Goal: Transaction & Acquisition: Obtain resource

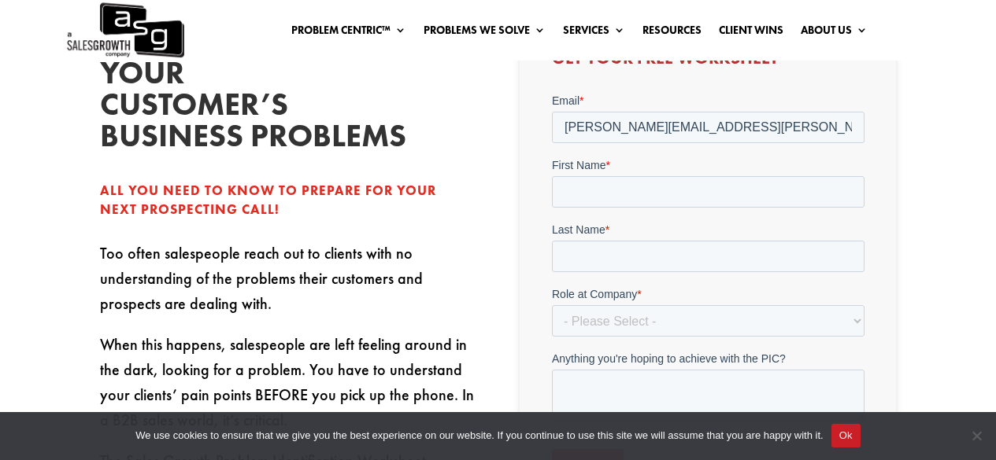
type input "[PERSON_NAME][EMAIL_ADDRESS][PERSON_NAME][DOMAIN_NAME]"
type input "[PERSON_NAME]"
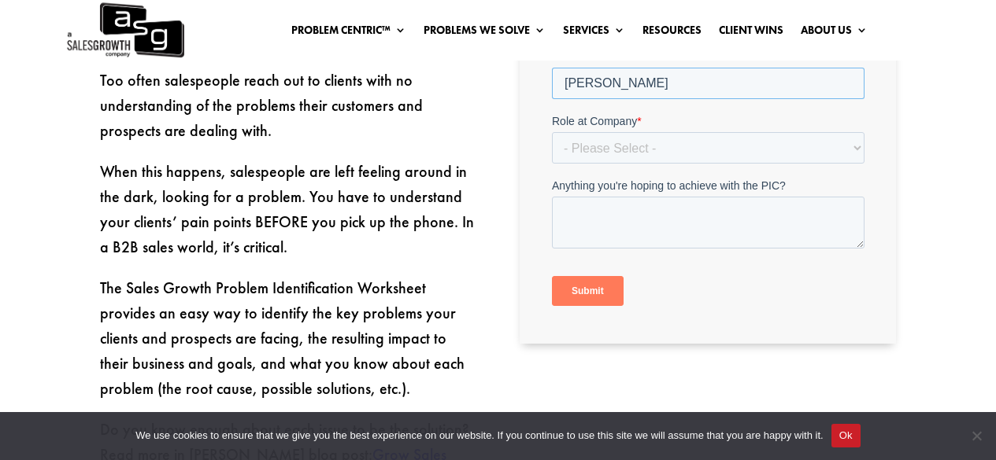
scroll to position [550, 0]
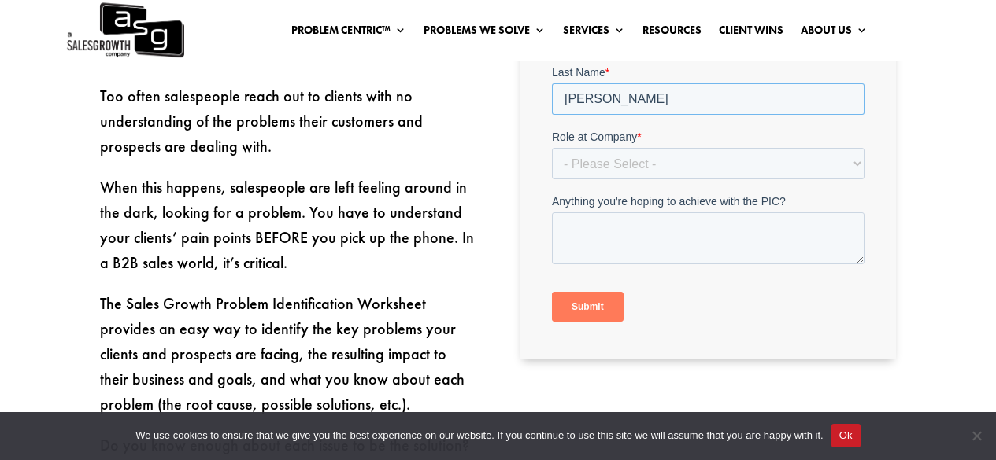
type input "[PERSON_NAME]"
click at [857, 163] on select "- Please Select - C-Level (CRO, CSO, etc) Senior Leadership (VP of Sales, VP of…" at bounding box center [707, 164] width 312 height 31
select select "C-Level (CRO, CSO, etc)"
click at [551, 180] on select "- Please Select - C-Level (CRO, CSO, etc) Senior Leadership (VP of Sales, VP of…" at bounding box center [707, 164] width 312 height 31
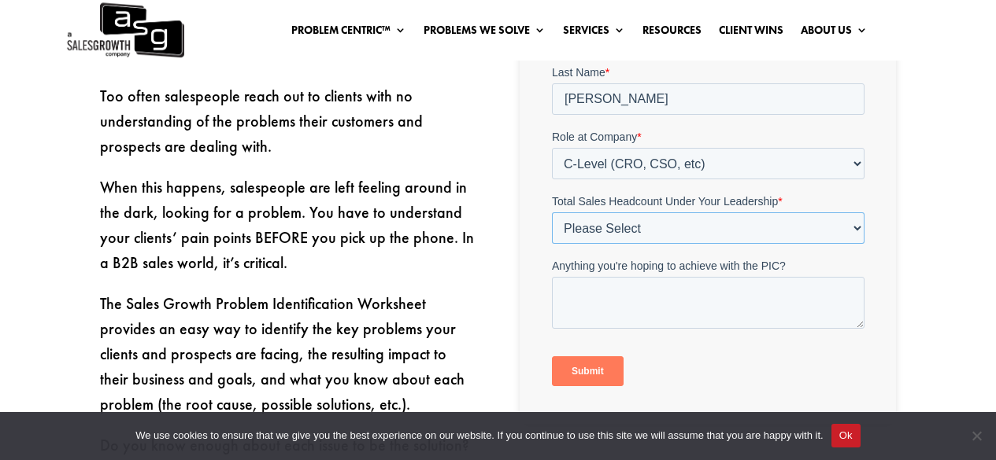
click at [730, 230] on select "Please Select Just Me 1-9 [PHONE_NUMBER] [PHONE_NUMBER]+" at bounding box center [707, 228] width 312 height 31
select select "100+"
click at [551, 245] on select "Please Select Just Me 1-9 [PHONE_NUMBER] [PHONE_NUMBER]+" at bounding box center [707, 228] width 312 height 31
click at [608, 372] on input "Submit" at bounding box center [587, 372] width 72 height 30
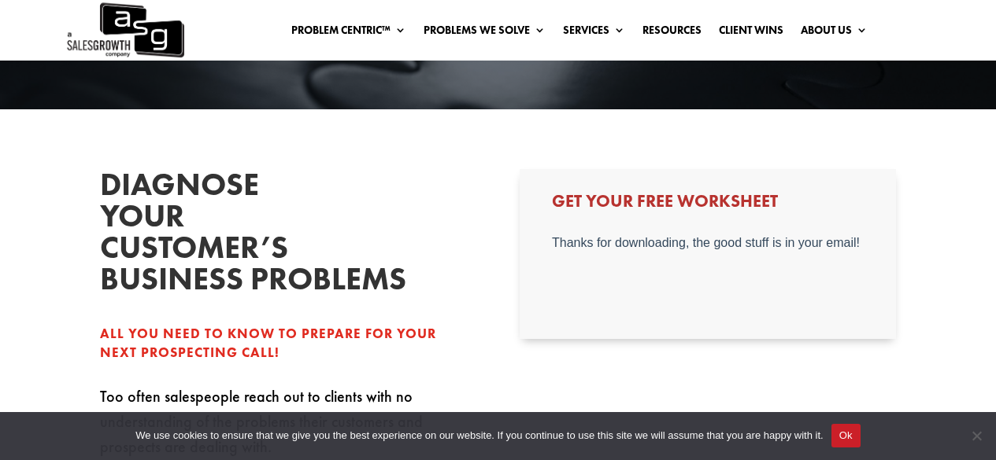
scroll to position [235, 0]
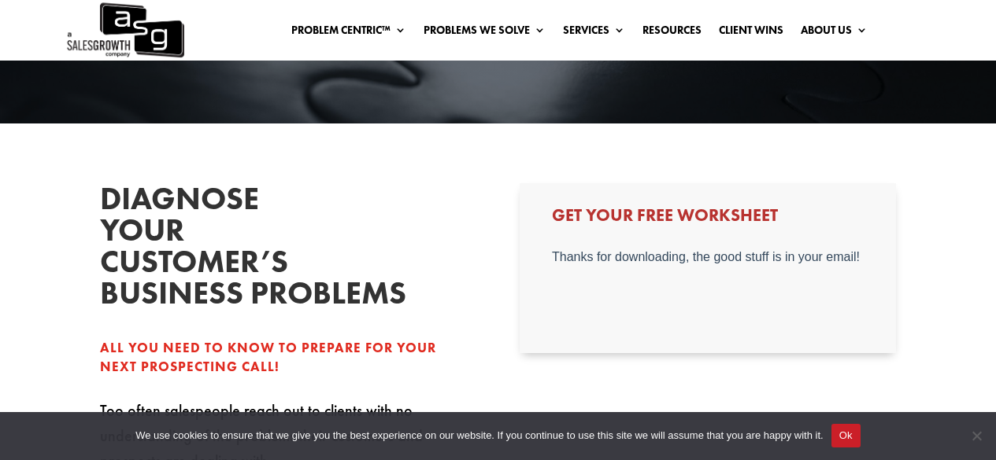
drag, startPoint x: 599, startPoint y: 247, endPoint x: 53, endPoint y: 9, distance: 596.1
click at [599, 247] on div "Get Your Free Worksheet" at bounding box center [708, 268] width 376 height 170
click at [608, 274] on div at bounding box center [708, 289] width 312 height 79
